Goal: Book appointment/travel/reservation

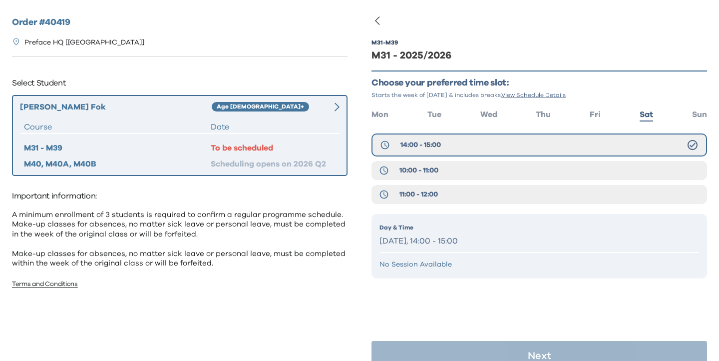
click at [483, 251] on div "Day & Time [DATE], 14:00 - 15:00 No Session Available" at bounding box center [540, 246] width 336 height 64
click at [492, 145] on button "14:00 - 15:00" at bounding box center [540, 144] width 336 height 23
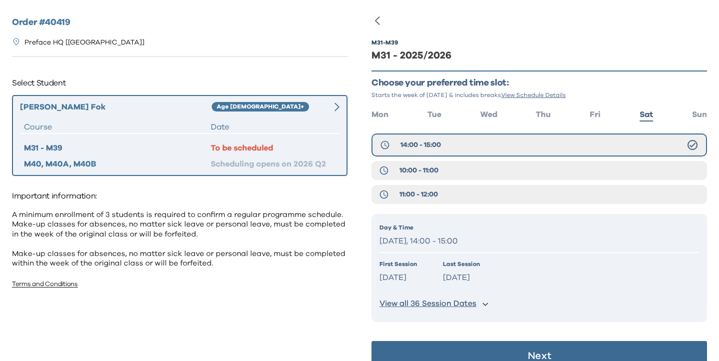
scroll to position [20, 0]
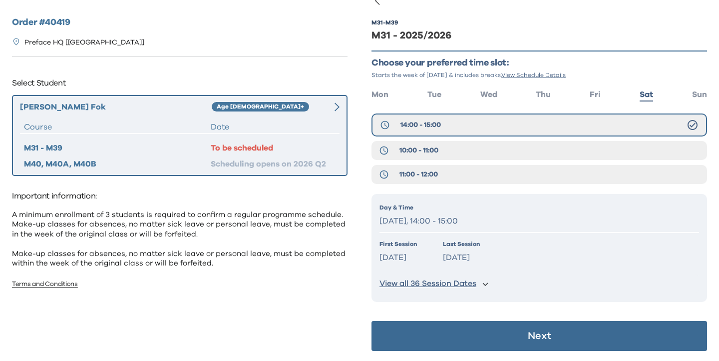
click at [494, 329] on button "Next" at bounding box center [540, 336] width 336 height 30
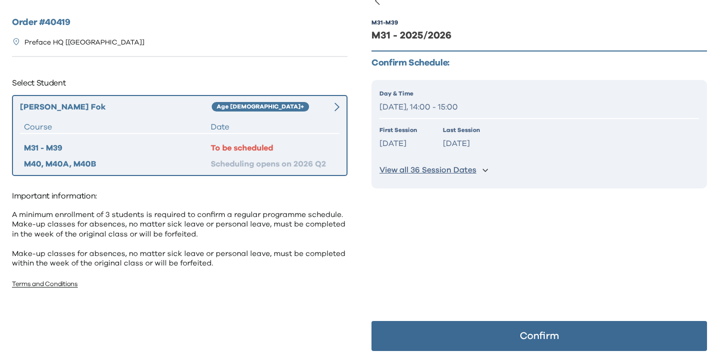
click at [494, 329] on button "Confirm" at bounding box center [540, 336] width 336 height 30
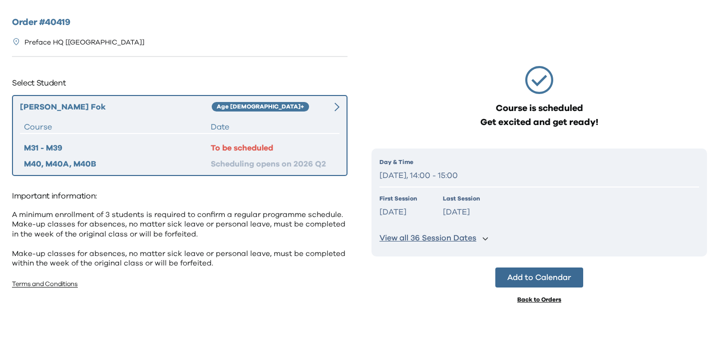
scroll to position [0, 0]
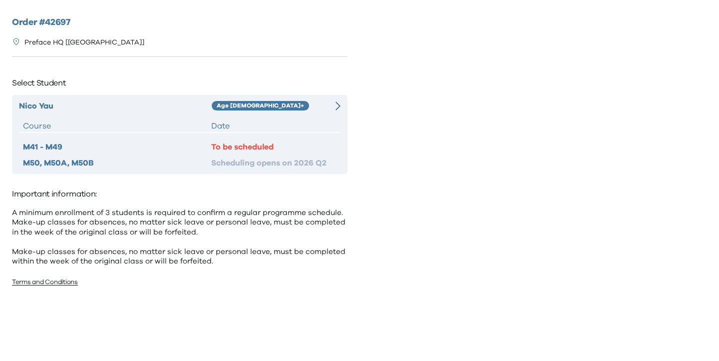
click at [337, 113] on div "[PERSON_NAME] Age [DEMOGRAPHIC_DATA]+ Course Date M41 - M49 To be scheduled M50…" at bounding box center [180, 134] width 336 height 79
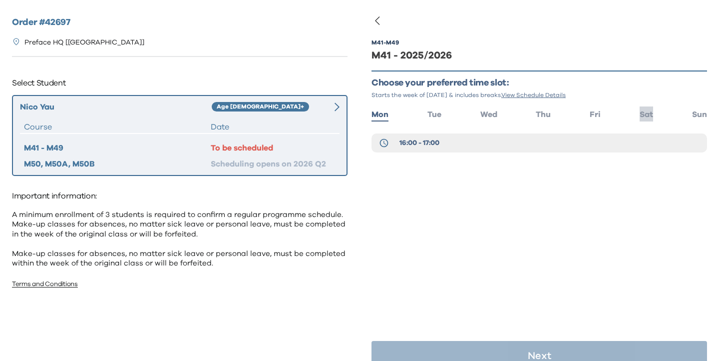
click at [653, 120] on li "Sat" at bounding box center [646, 113] width 13 height 14
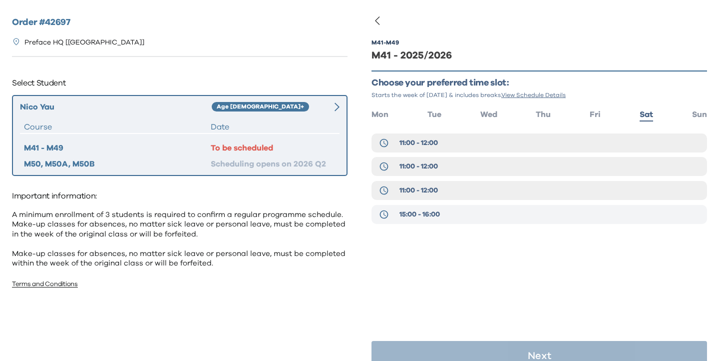
click at [459, 212] on button "15:00 - 16:00" at bounding box center [540, 214] width 336 height 19
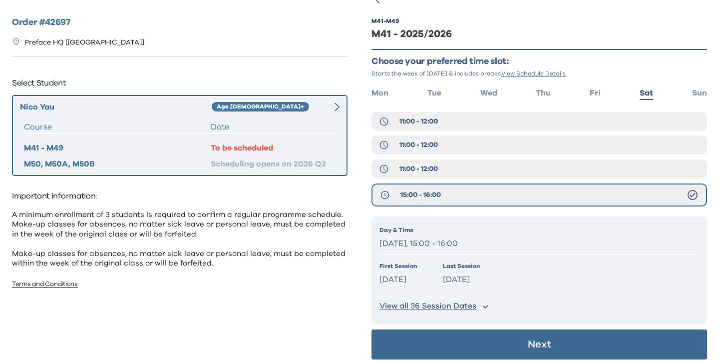
click at [475, 336] on button "Next" at bounding box center [540, 344] width 336 height 30
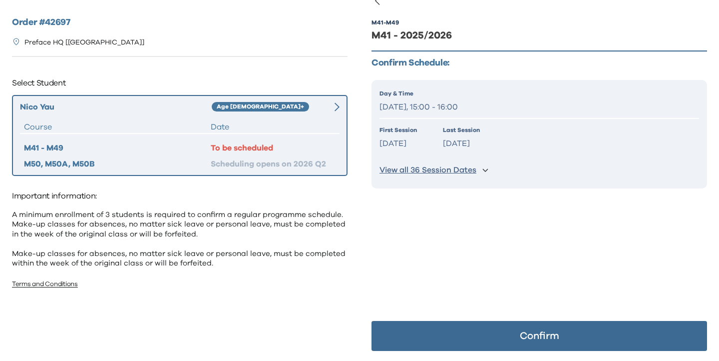
click at [476, 336] on button "Confirm" at bounding box center [540, 336] width 336 height 30
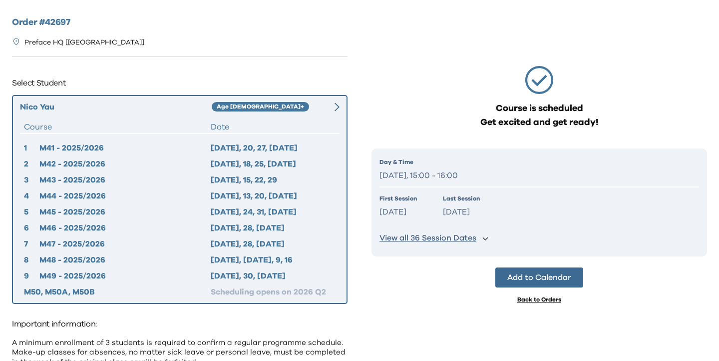
scroll to position [84, 0]
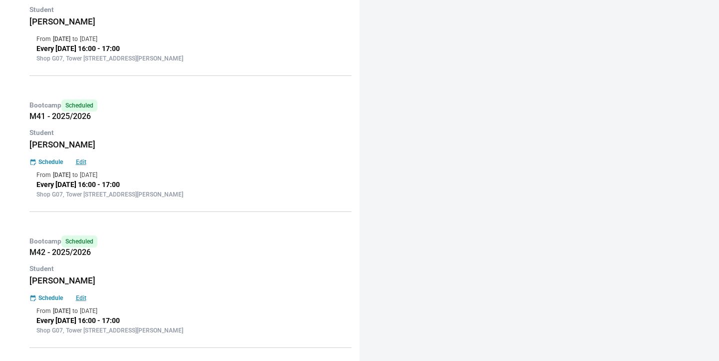
scroll to position [370, 0]
